Goal: Navigation & Orientation: Find specific page/section

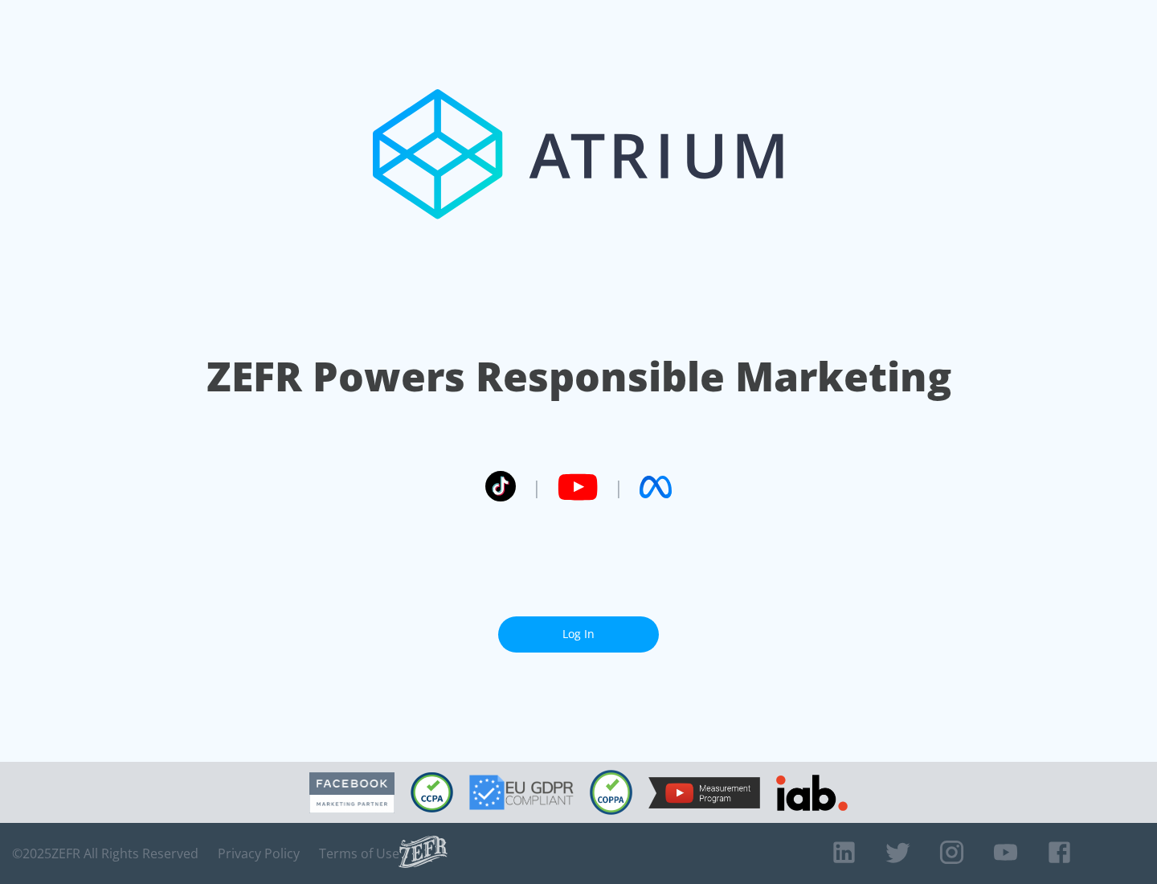
click at [579, 634] on link "Log In" at bounding box center [578, 634] width 161 height 36
